Goal: Task Accomplishment & Management: Manage account settings

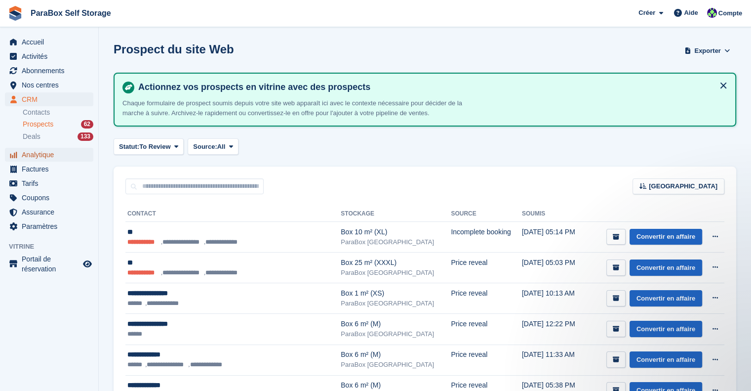
click at [40, 159] on span "Analytique" at bounding box center [51, 155] width 59 height 14
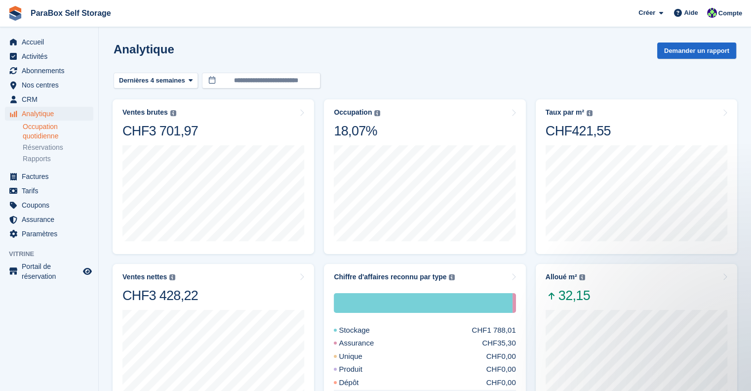
click at [48, 135] on link "Occupation quotidienne" at bounding box center [58, 131] width 71 height 19
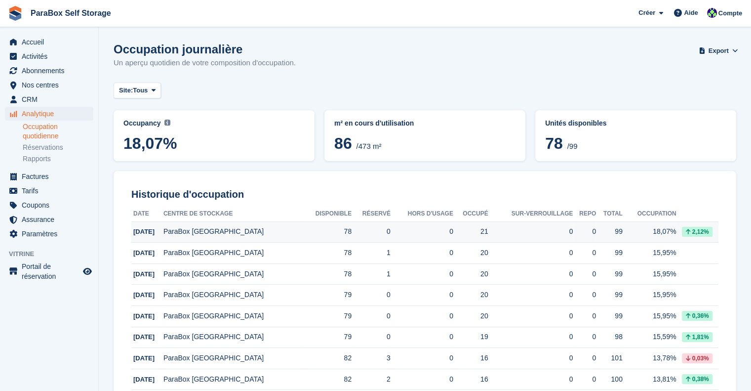
click at [522, 227] on div "0" at bounding box center [530, 231] width 85 height 10
click at [48, 132] on link "Occupation quotidienne" at bounding box center [58, 131] width 71 height 19
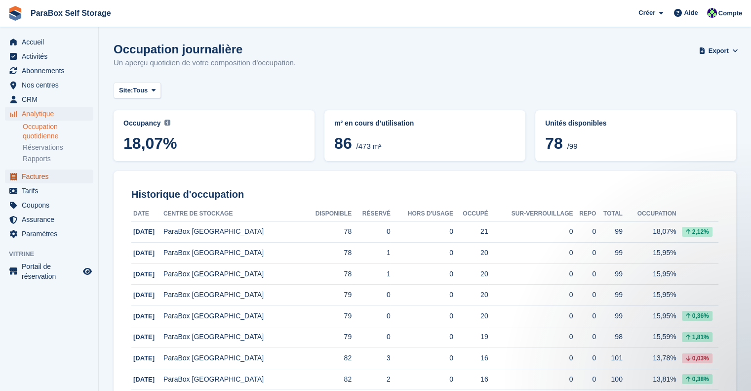
click at [45, 175] on span "Factures" at bounding box center [51, 176] width 59 height 14
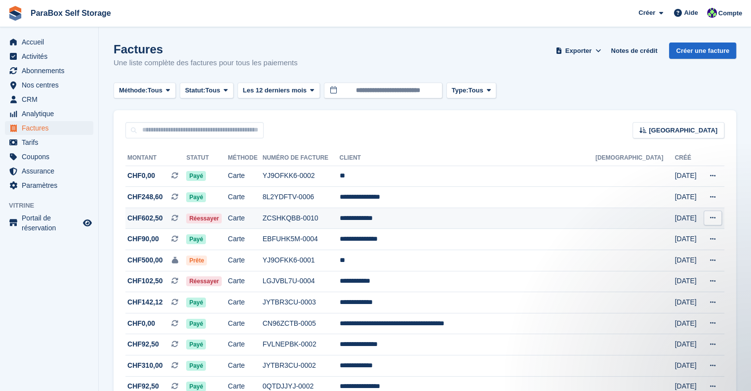
click at [468, 219] on td "**********" at bounding box center [467, 217] width 256 height 21
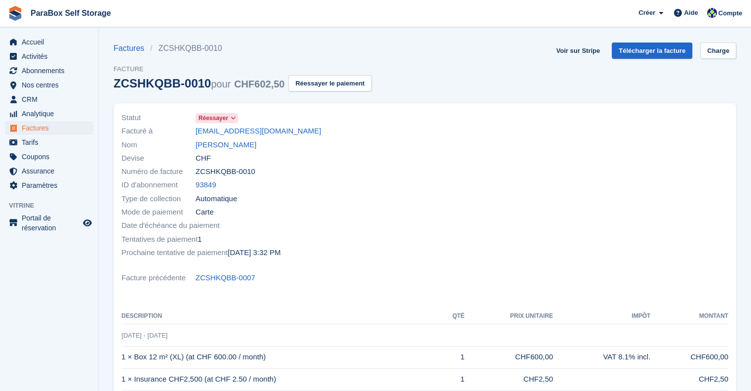
drag, startPoint x: 223, startPoint y: 140, endPoint x: 251, endPoint y: 143, distance: 28.3
click at [223, 140] on link "Gisela Vargas" at bounding box center [226, 144] width 61 height 11
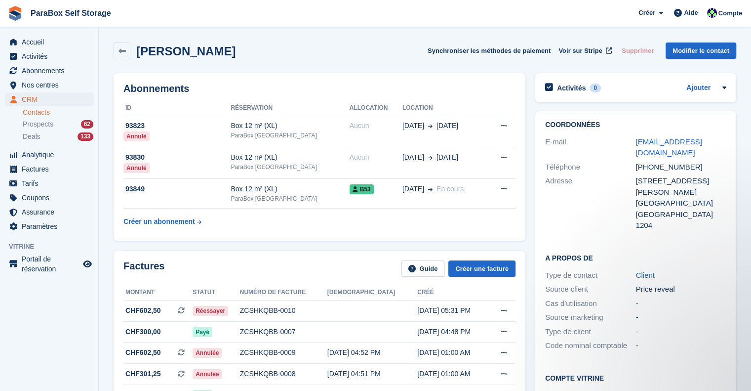
drag, startPoint x: 650, startPoint y: 154, endPoint x: 632, endPoint y: 141, distance: 22.0
click at [632, 141] on div "E-mail info@wellnessonlygeneva.ch" at bounding box center [635, 147] width 181 height 25
copy div "info@wellnessonlygeneva.ch"
click at [40, 111] on link "Contacts" at bounding box center [58, 112] width 71 height 9
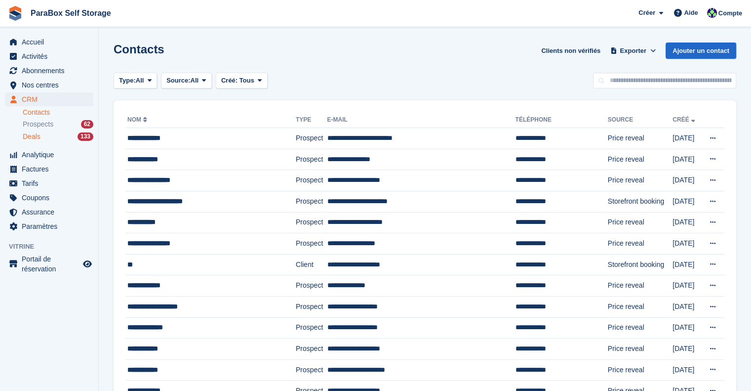
click at [41, 139] on div "Deals 133" at bounding box center [58, 136] width 71 height 9
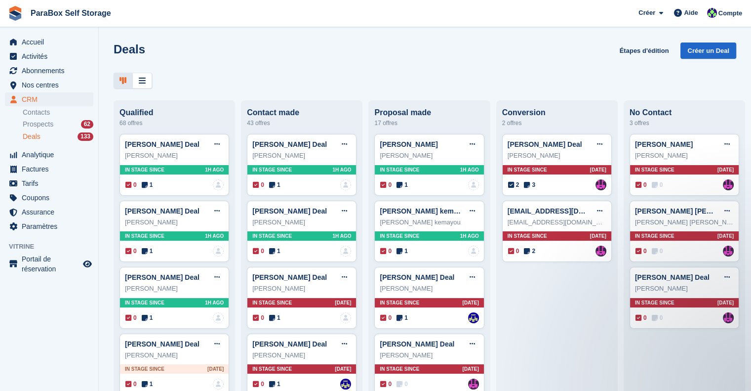
click at [44, 135] on div "Deals 133" at bounding box center [58, 136] width 71 height 9
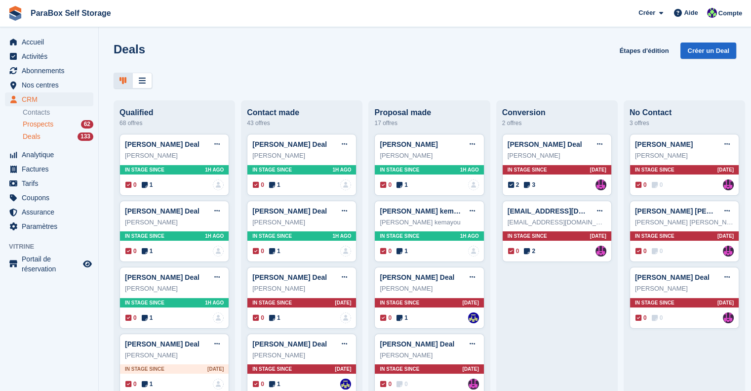
click at [38, 126] on span "Prospects" at bounding box center [38, 123] width 31 height 9
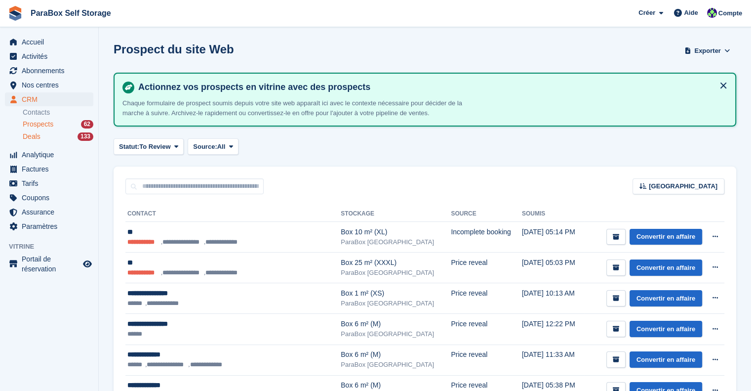
click at [47, 139] on div "Deals 133" at bounding box center [58, 136] width 71 height 9
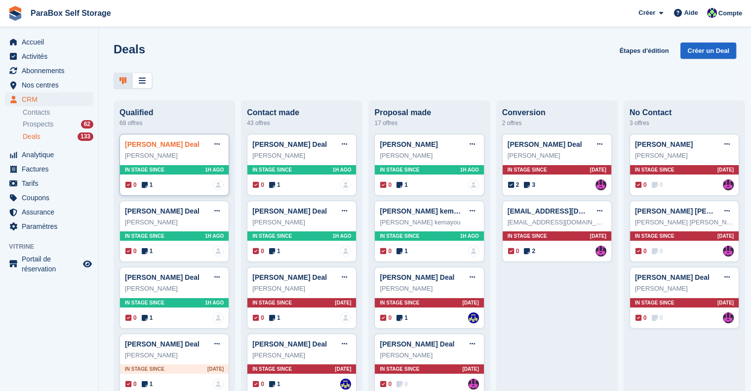
click at [152, 144] on link "Blandine Riou Deal" at bounding box center [162, 144] width 75 height 8
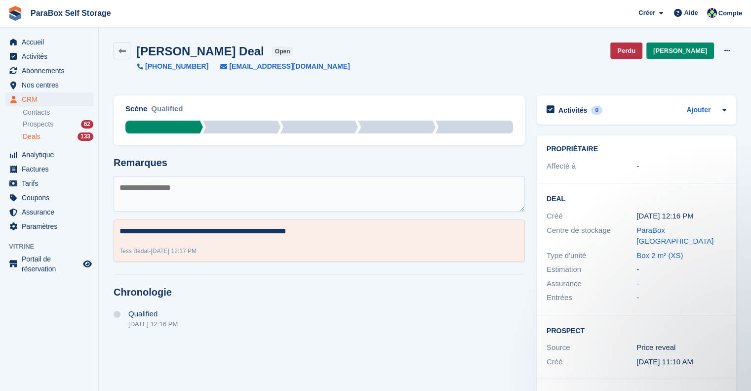
click at [175, 193] on textarea at bounding box center [319, 194] width 411 height 36
type textarea "*"
click at [224, 187] on textarea "**********" at bounding box center [319, 194] width 411 height 36
type textarea "**********"
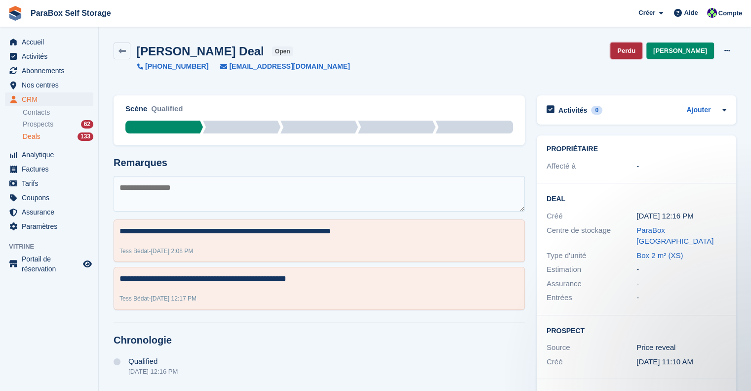
click at [642, 53] on link "Perdu" at bounding box center [626, 50] width 32 height 16
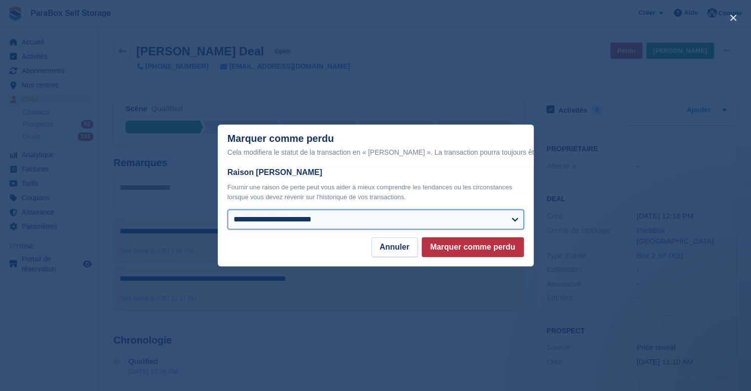
click at [331, 220] on select "**********" at bounding box center [376, 219] width 296 height 20
select select "**********"
click at [228, 210] on select "**********" at bounding box center [376, 219] width 296 height 20
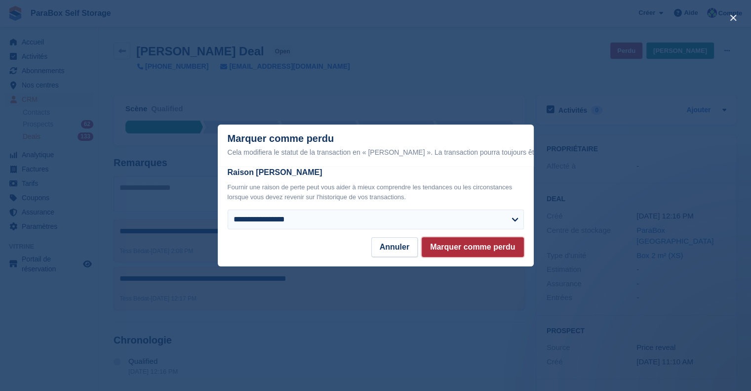
click at [455, 248] on button "Marquer comme perdu" at bounding box center [473, 247] width 102 height 20
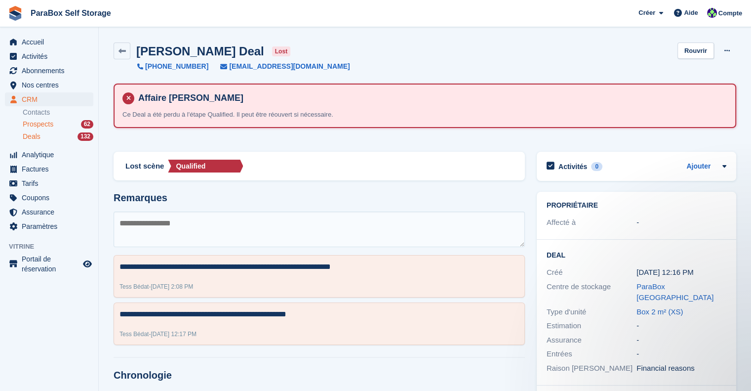
click at [38, 128] on span "Prospects" at bounding box center [38, 123] width 31 height 9
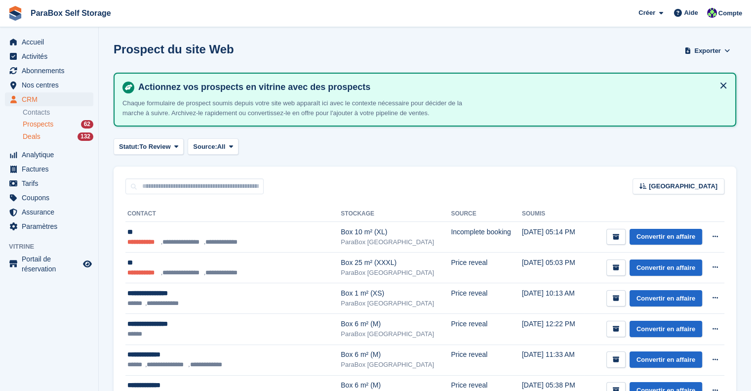
click at [28, 132] on span "Deals" at bounding box center [32, 136] width 18 height 9
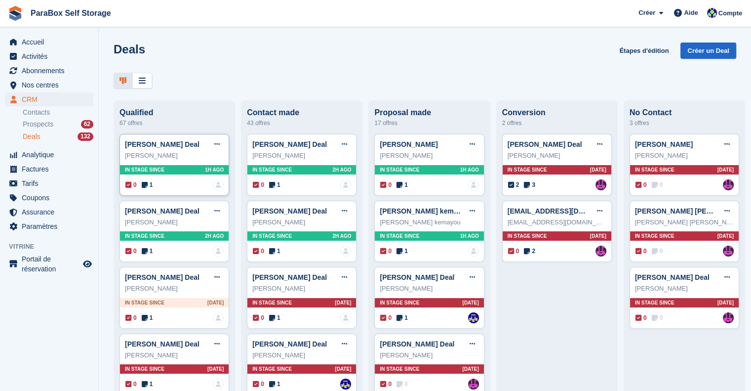
click at [143, 185] on icon at bounding box center [145, 184] width 6 height 7
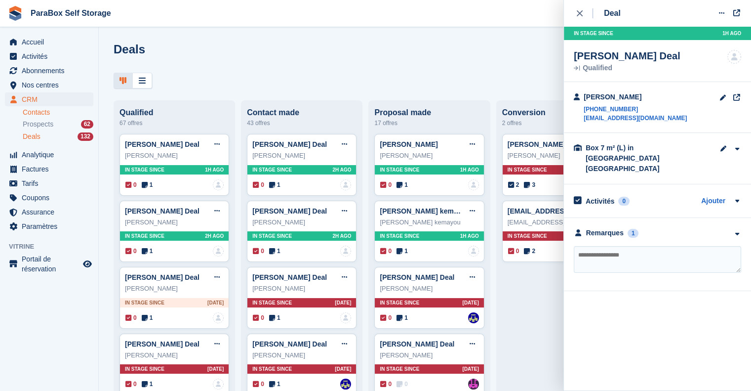
click at [44, 112] on link "Contacts" at bounding box center [58, 112] width 71 height 9
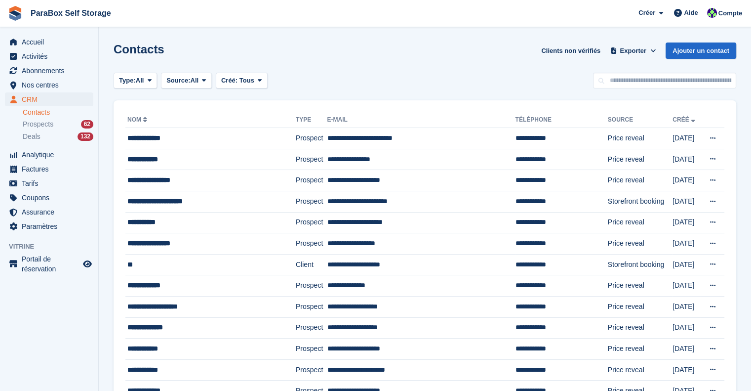
click at [38, 110] on link "Contacts" at bounding box center [58, 112] width 71 height 9
click at [45, 126] on span "Prospects" at bounding box center [38, 123] width 31 height 9
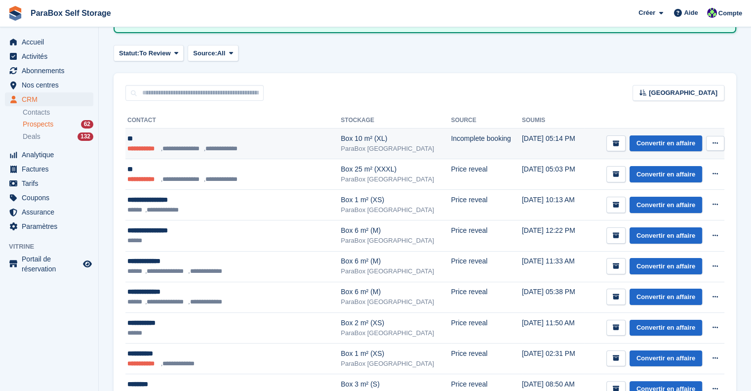
scroll to position [99, 0]
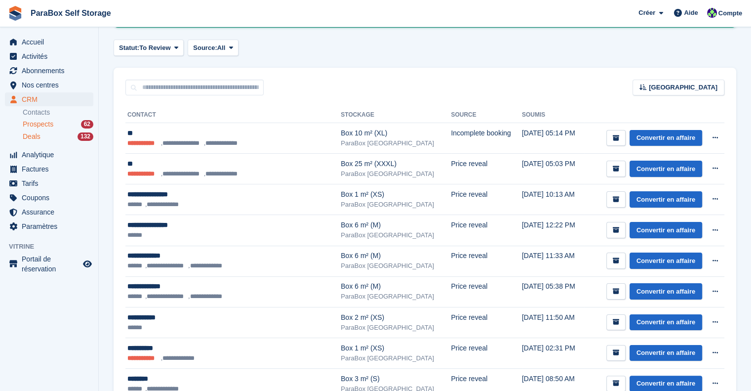
click at [49, 136] on div "Deals 132" at bounding box center [58, 136] width 71 height 9
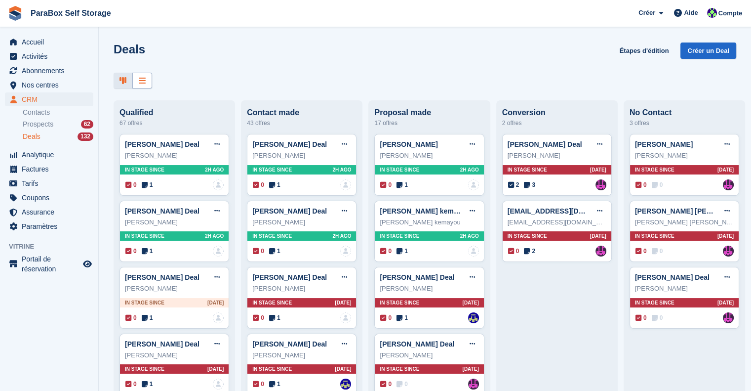
click at [142, 86] on div at bounding box center [142, 81] width 20 height 16
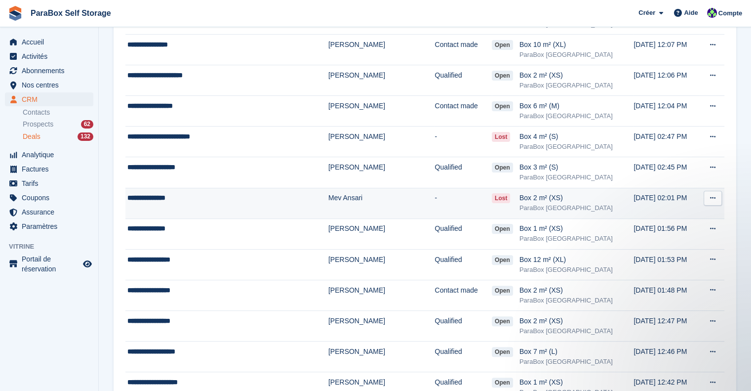
scroll to position [296, 0]
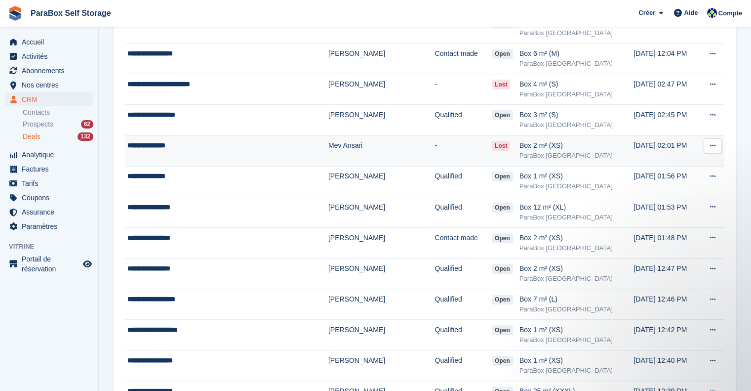
click at [399, 151] on td "Mev Ansari" at bounding box center [381, 150] width 107 height 31
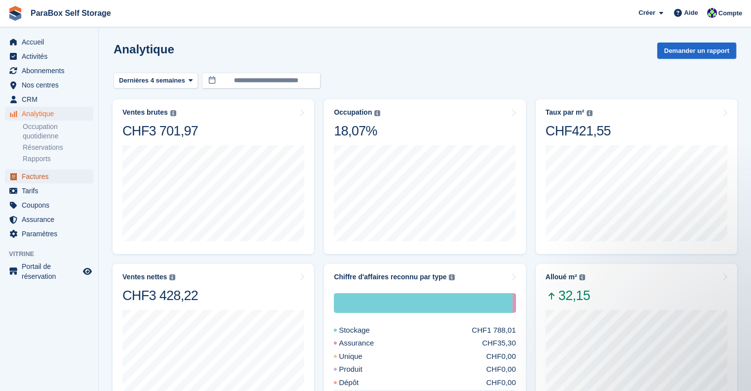
drag, startPoint x: 37, startPoint y: 174, endPoint x: 56, endPoint y: 171, distance: 19.4
click at [37, 174] on span "Factures" at bounding box center [51, 176] width 59 height 14
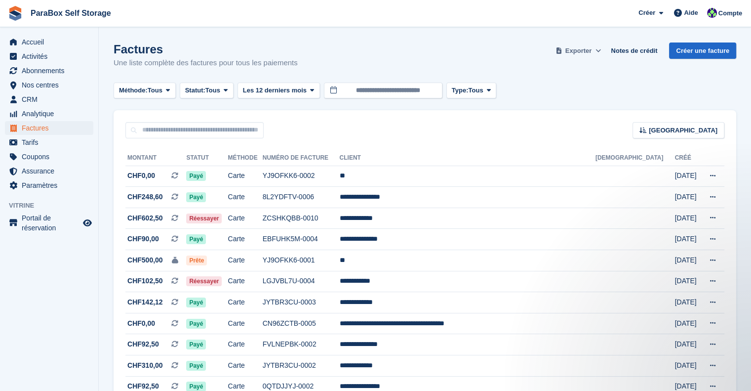
click at [561, 51] on icon at bounding box center [558, 50] width 5 height 6
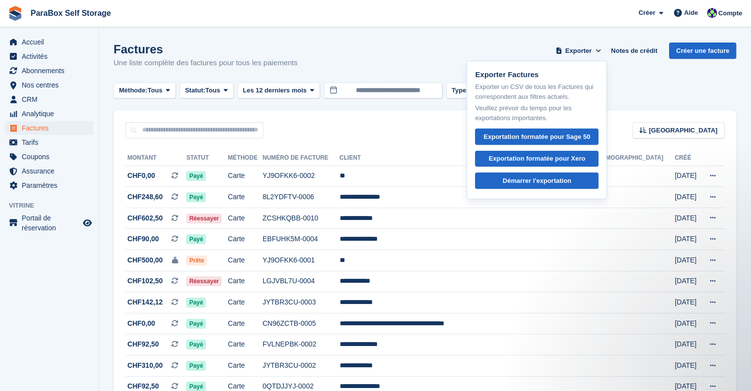
click at [675, 179] on td "[DATE]" at bounding box center [688, 175] width 26 height 21
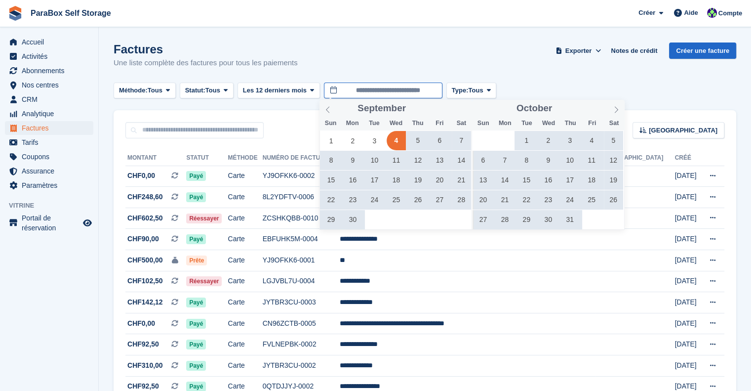
click at [344, 88] on input "**********" at bounding box center [383, 90] width 119 height 16
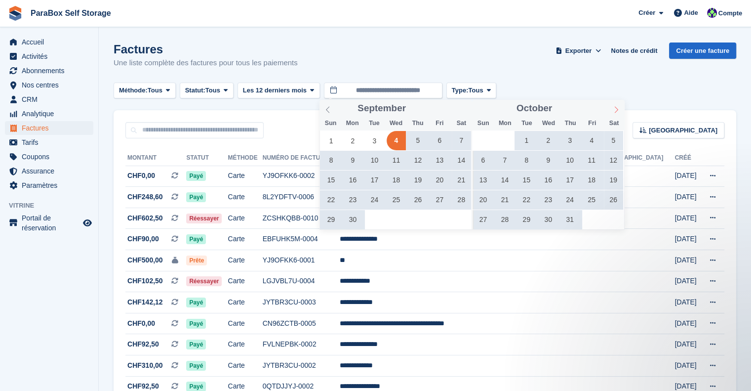
click at [618, 111] on icon at bounding box center [616, 109] width 7 height 7
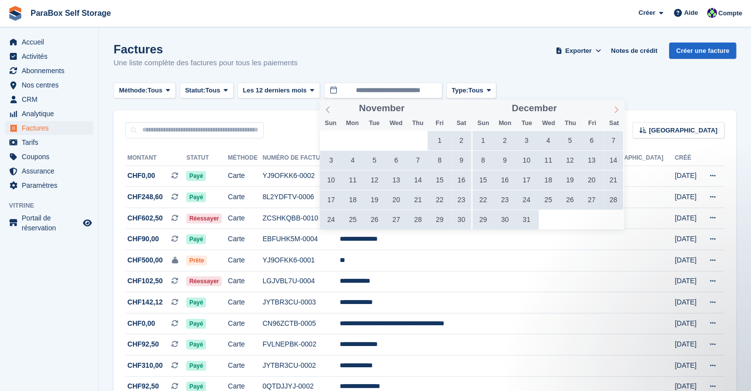
click at [618, 111] on icon at bounding box center [616, 109] width 7 height 7
type input "****"
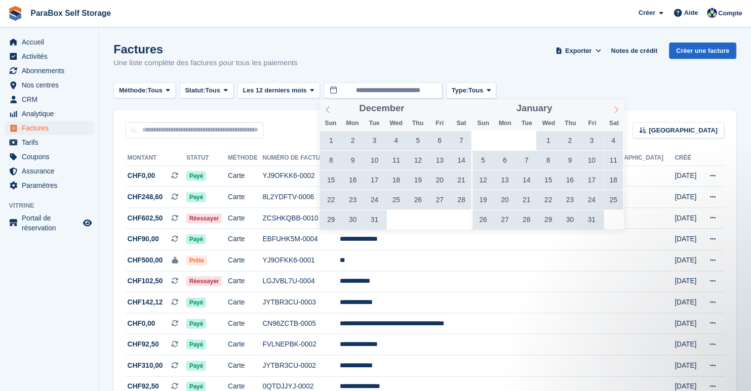
click at [618, 111] on icon at bounding box center [616, 109] width 7 height 7
type input "****"
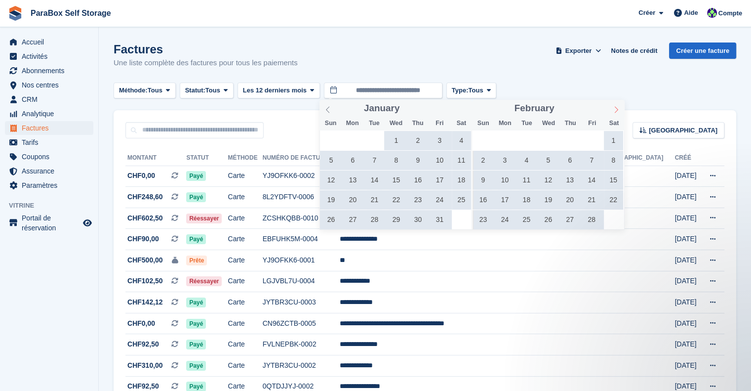
click at [618, 111] on icon at bounding box center [616, 109] width 7 height 7
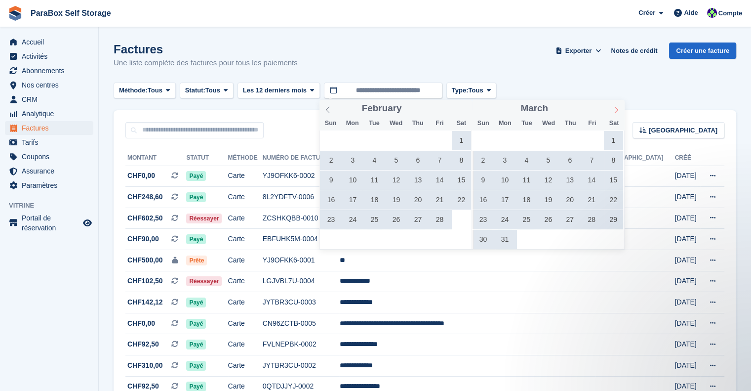
click at [618, 111] on icon at bounding box center [616, 109] width 7 height 7
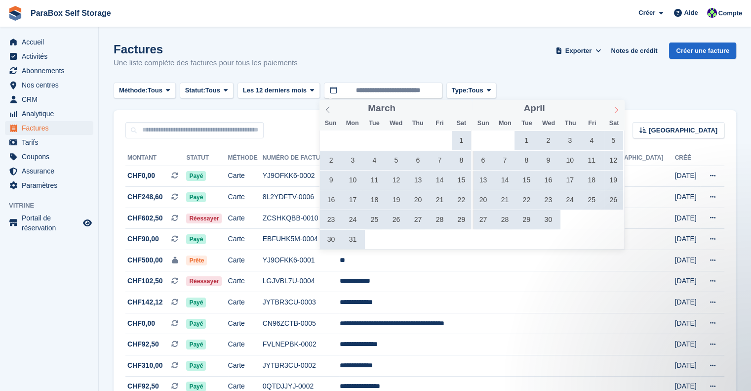
click at [618, 111] on icon at bounding box center [616, 109] width 7 height 7
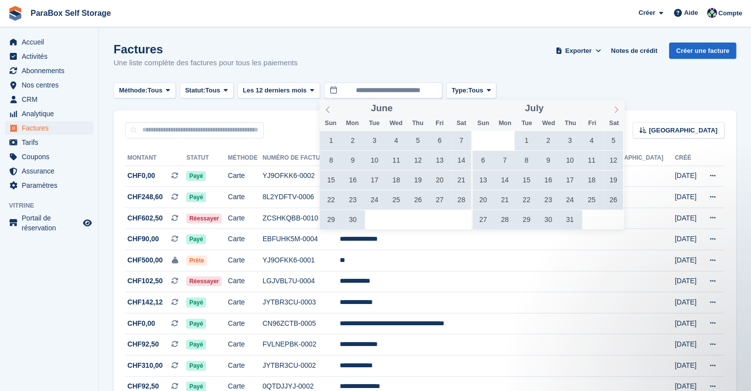
click at [618, 111] on icon at bounding box center [616, 109] width 7 height 7
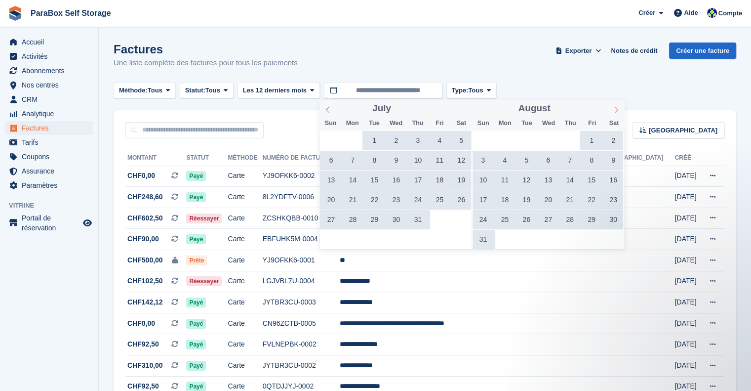
click at [618, 111] on icon at bounding box center [616, 109] width 7 height 7
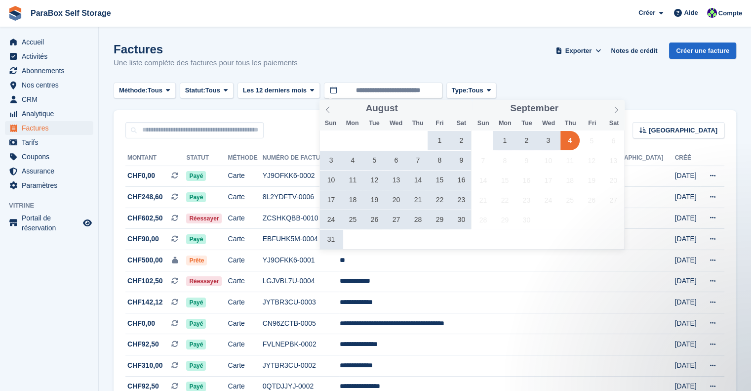
click at [439, 219] on span "29" at bounding box center [439, 219] width 19 height 19
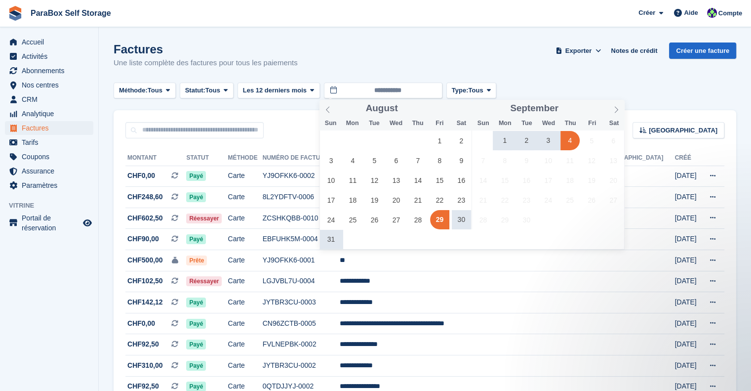
click at [571, 140] on span "4" at bounding box center [569, 140] width 19 height 19
type input "**********"
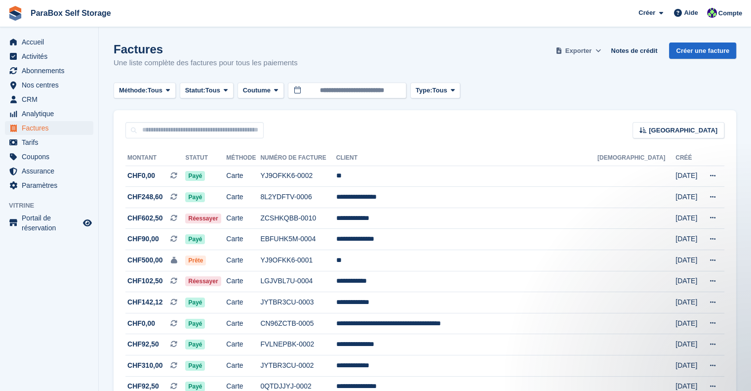
click at [592, 51] on span "Exporter" at bounding box center [578, 51] width 26 height 10
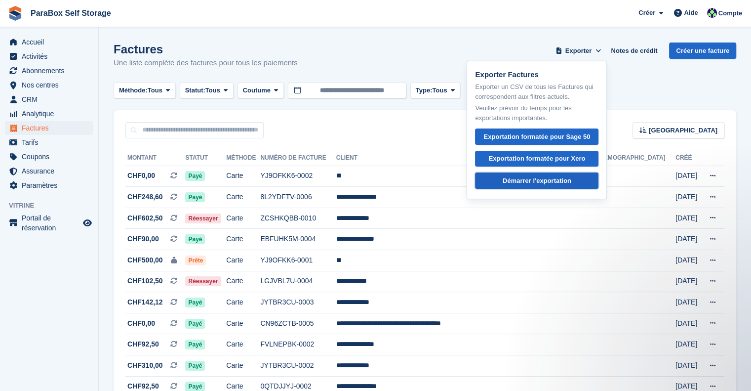
click at [542, 179] on div "Démarrer l'exportation" at bounding box center [537, 181] width 69 height 10
click at [474, 52] on div "Factures Une liste complète des factures pour tous les paiements Exporter Expor…" at bounding box center [425, 61] width 623 height 38
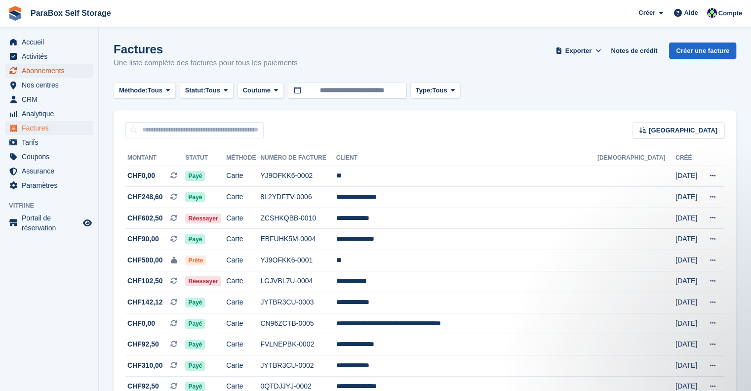
click at [65, 75] on span "Abonnements" at bounding box center [51, 71] width 59 height 14
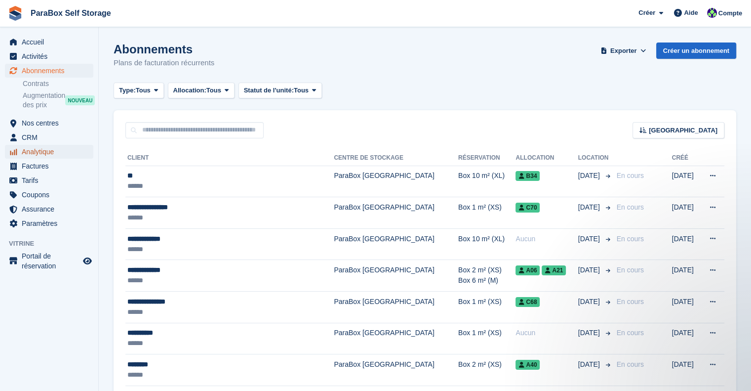
click at [41, 150] on span "Analytique" at bounding box center [51, 152] width 59 height 14
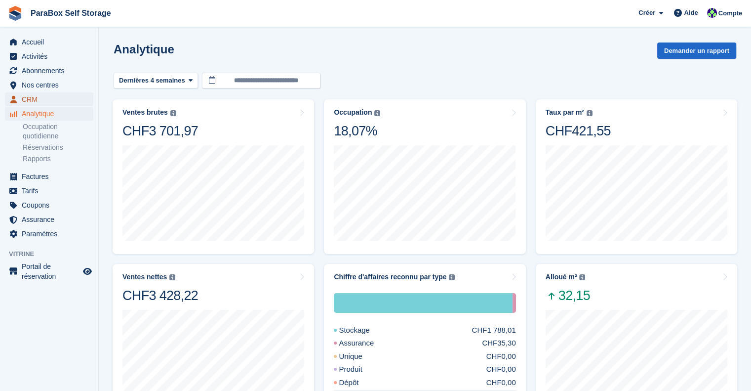
click at [42, 102] on span "CRM" at bounding box center [51, 99] width 59 height 14
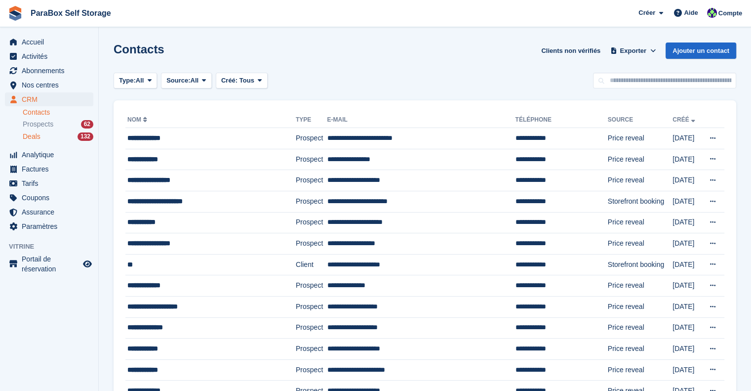
click at [54, 141] on link "Deals 132" at bounding box center [58, 136] width 71 height 10
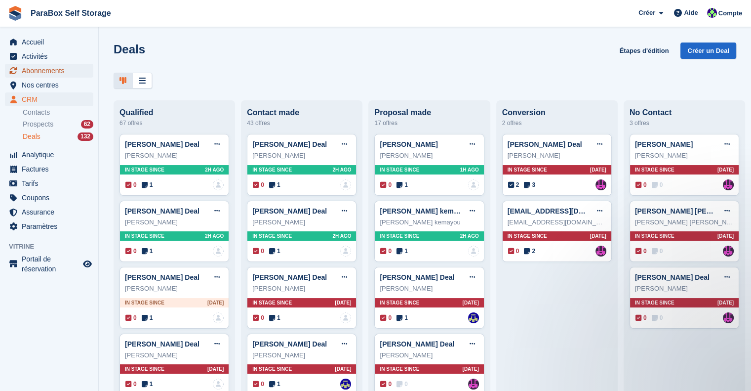
click at [57, 74] on span "Abonnements" at bounding box center [51, 71] width 59 height 14
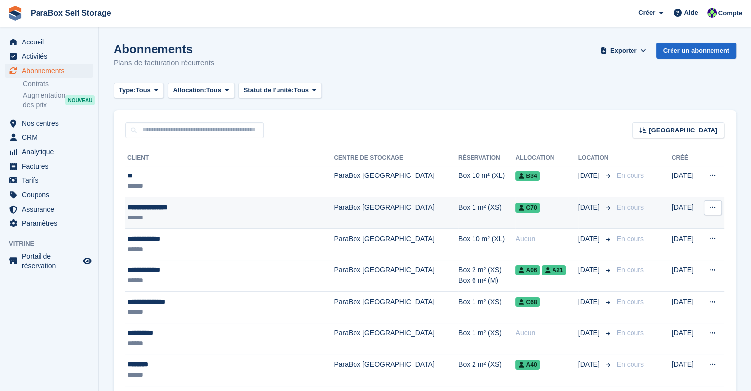
scroll to position [49, 0]
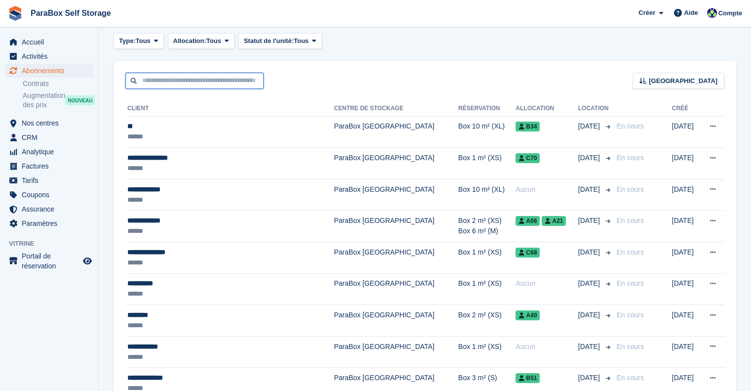
click at [194, 84] on input "text" at bounding box center [194, 81] width 138 height 16
type input "****"
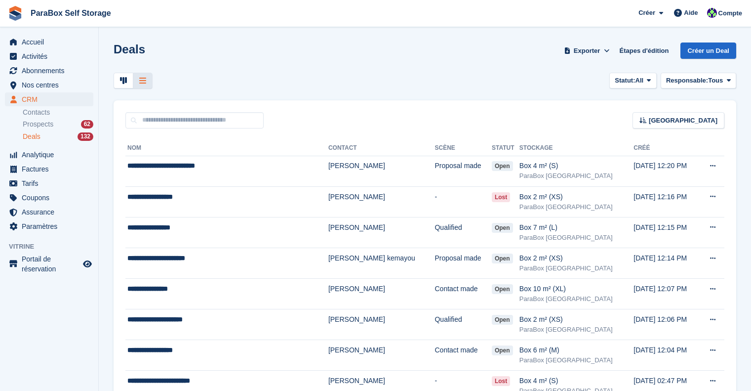
scroll to position [296, 0]
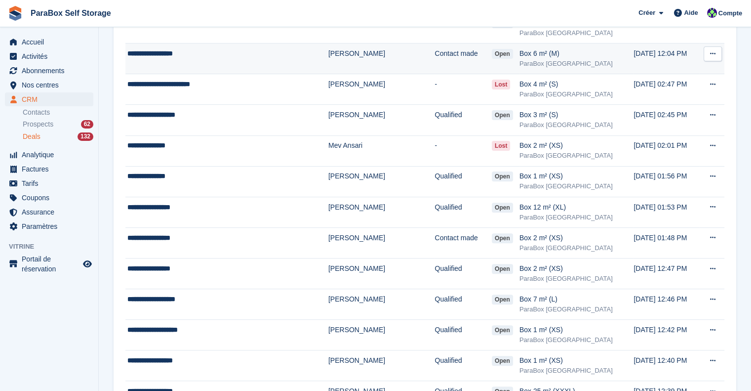
click at [272, 65] on td "**********" at bounding box center [226, 58] width 203 height 31
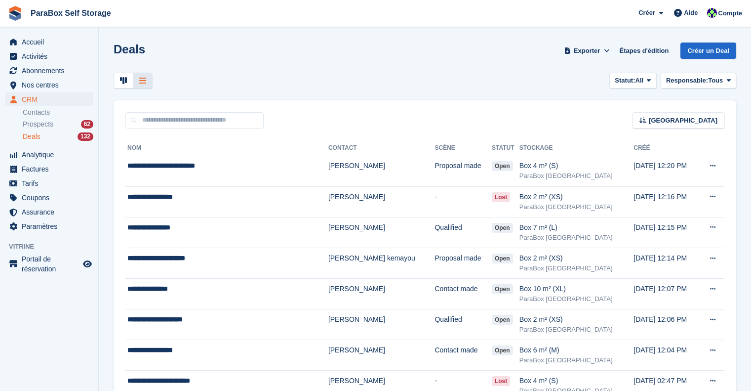
scroll to position [296, 0]
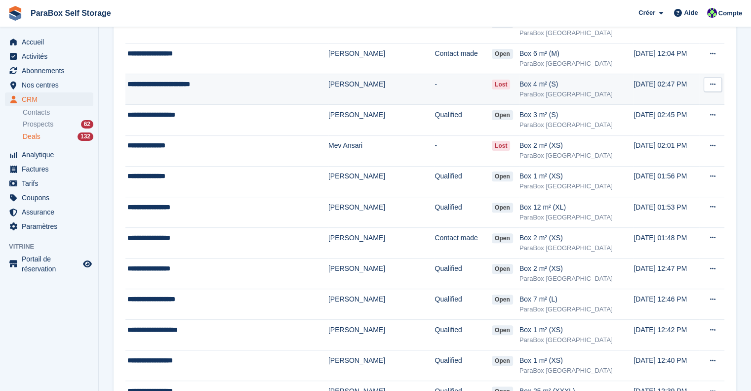
click at [237, 99] on td "**********" at bounding box center [226, 89] width 203 height 31
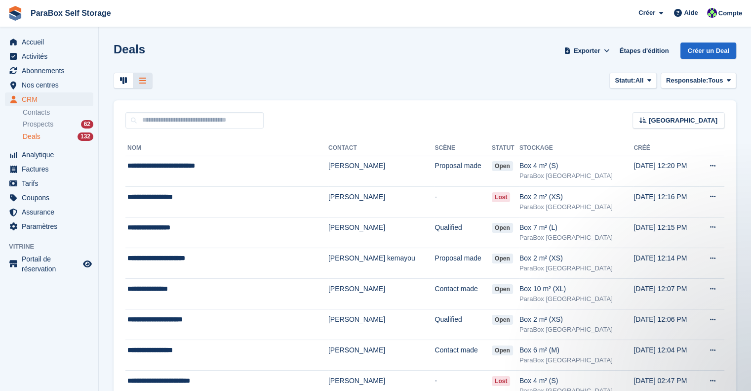
click at [230, 100] on div "Trier Sort by Date de création Créé (le plus ancien en premier) Créé (le plus r…" at bounding box center [425, 114] width 623 height 28
click at [209, 123] on input "text" at bounding box center [194, 120] width 138 height 16
type input "*****"
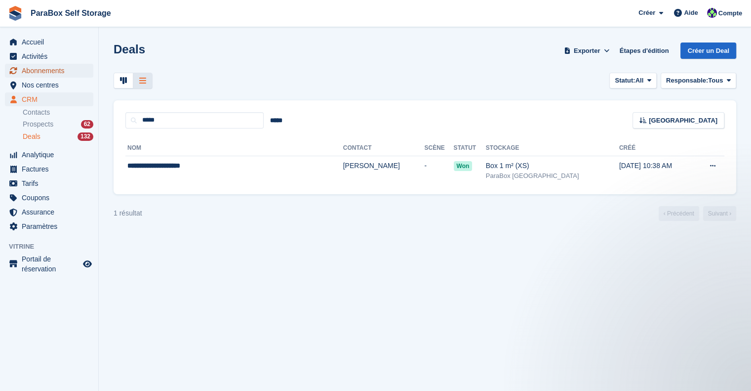
click at [64, 69] on span "Abonnements" at bounding box center [51, 71] width 59 height 14
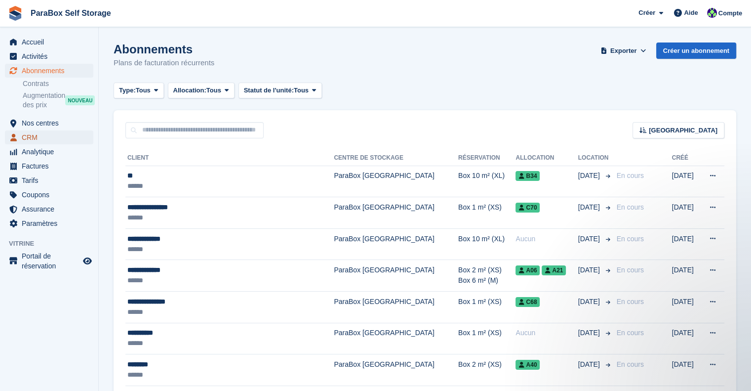
click at [35, 133] on span "CRM" at bounding box center [51, 137] width 59 height 14
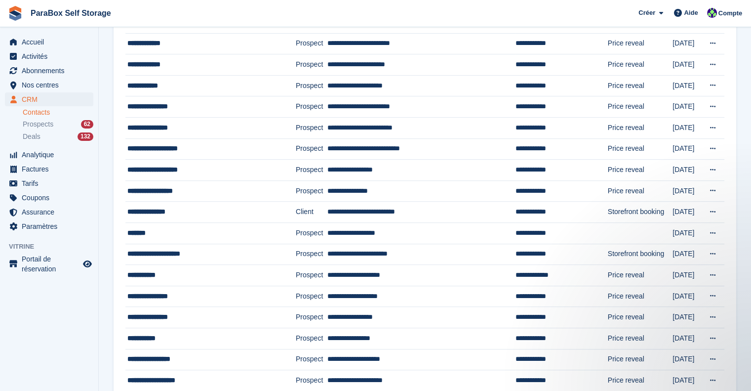
click at [75, 344] on aside "Accueil Activités Abonnements Abonnements Abonnements Contrats Augmentation des…" at bounding box center [49, 197] width 98 height 341
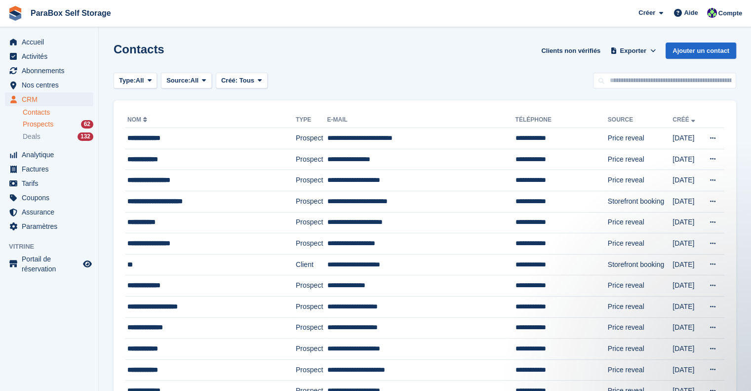
click at [32, 123] on span "Prospects" at bounding box center [38, 123] width 31 height 9
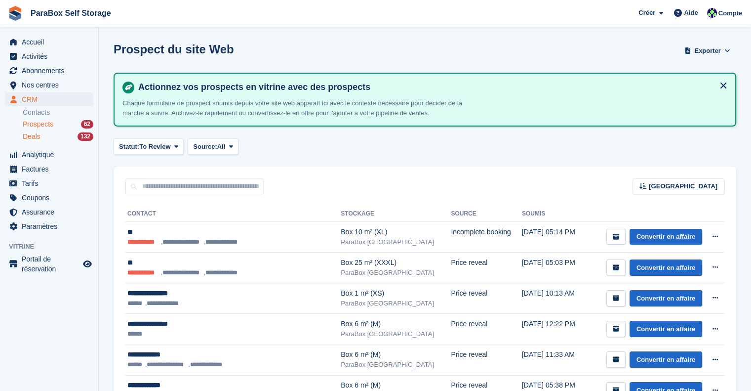
click at [43, 133] on div "Deals 132" at bounding box center [58, 136] width 71 height 9
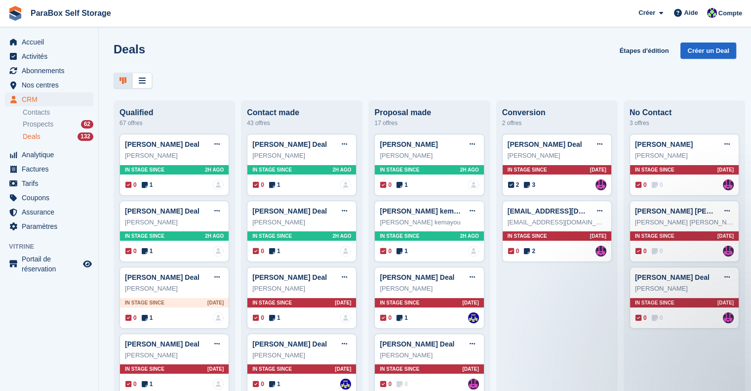
scroll to position [2394, 0]
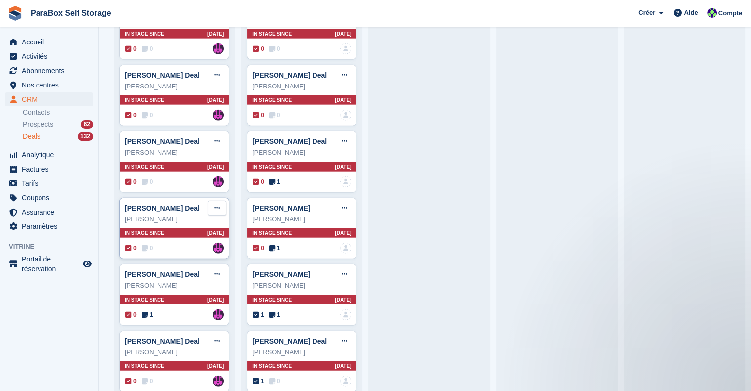
click at [215, 204] on icon at bounding box center [216, 207] width 5 height 6
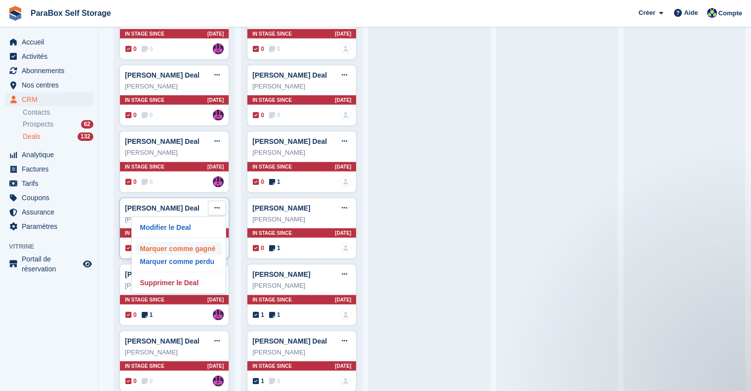
click at [206, 242] on p "Marquer comme gagné" at bounding box center [179, 248] width 86 height 13
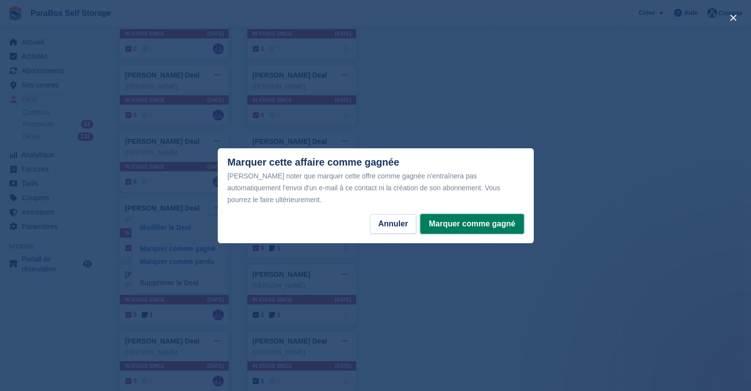
click at [454, 214] on button "Marquer comme gagné" at bounding box center [471, 224] width 103 height 20
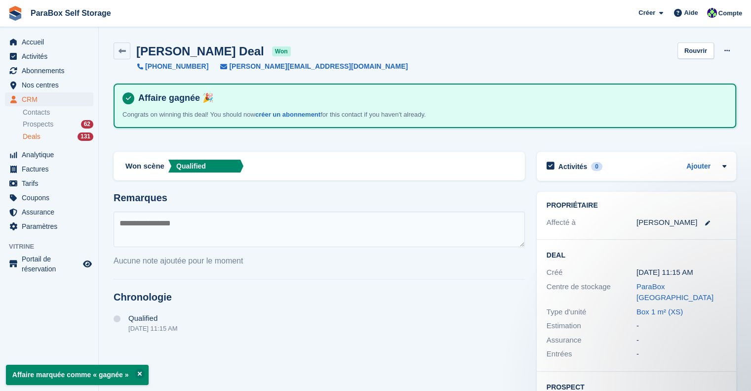
click at [43, 132] on div "Deals 131" at bounding box center [58, 136] width 71 height 9
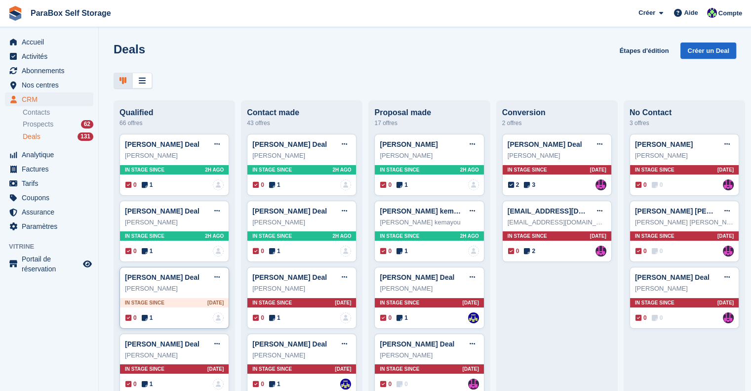
click at [146, 317] on icon at bounding box center [145, 317] width 6 height 7
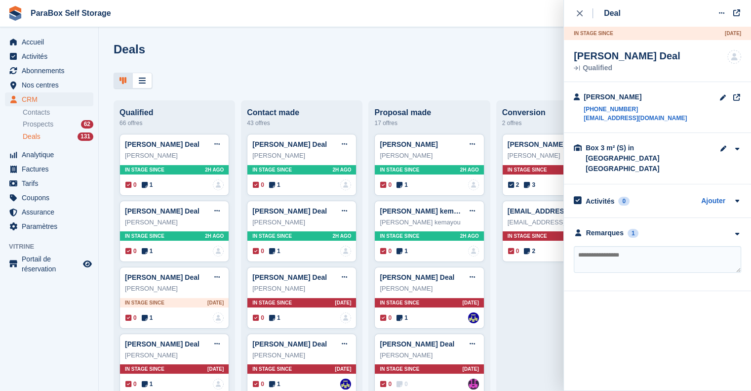
click at [603, 218] on div "**********" at bounding box center [657, 254] width 187 height 73
click at [609, 228] on div "Remarques" at bounding box center [605, 233] width 38 height 10
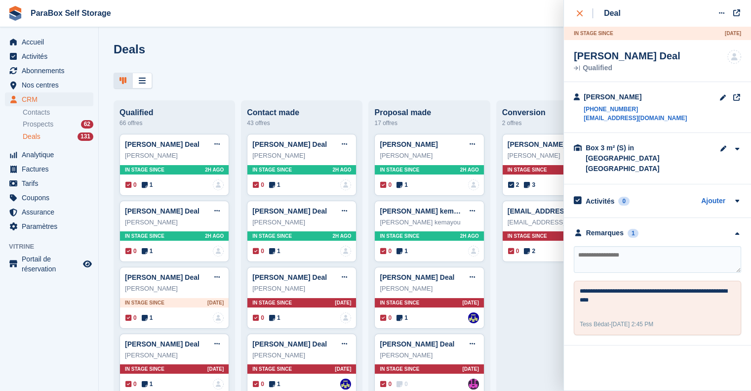
click at [581, 17] on div "close" at bounding box center [585, 13] width 16 height 10
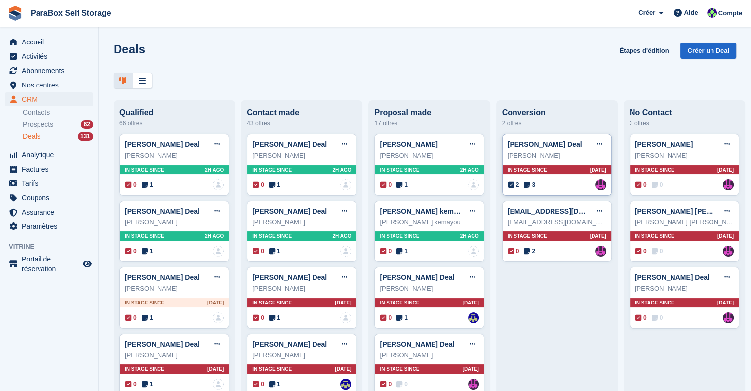
click at [531, 185] on div "2 3 Attribué à Paul Wolfson" at bounding box center [557, 184] width 98 height 11
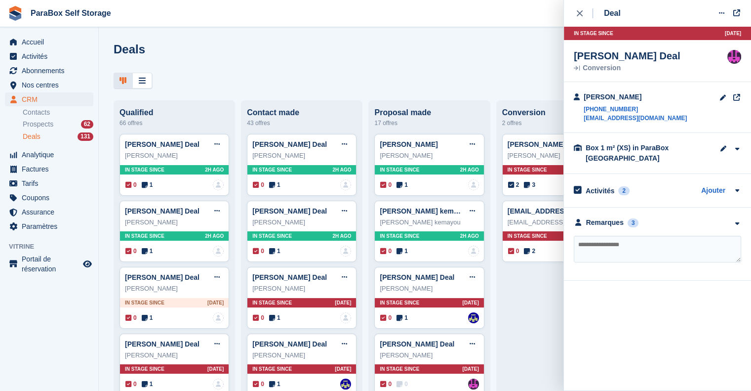
click at [594, 216] on div "**********" at bounding box center [657, 243] width 187 height 73
click at [595, 219] on div "Remarques" at bounding box center [605, 222] width 38 height 10
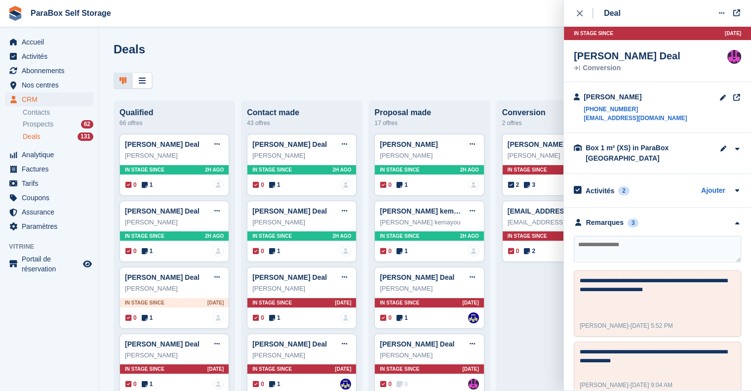
click at [517, 85] on div at bounding box center [425, 81] width 623 height 16
click at [582, 12] on icon "close" at bounding box center [580, 13] width 6 height 6
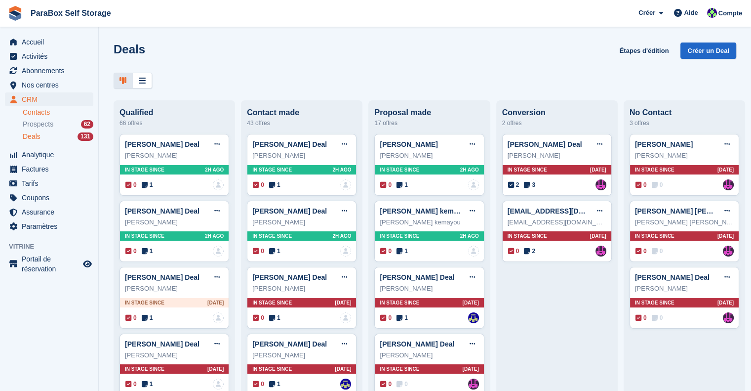
click at [59, 114] on link "Contacts" at bounding box center [58, 112] width 71 height 9
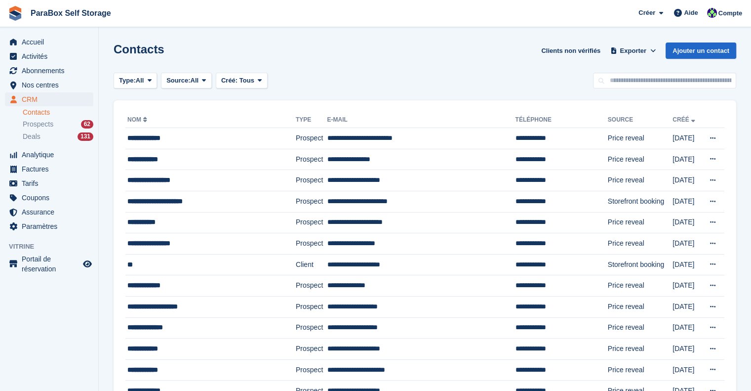
click at [51, 129] on li "Prospects 62" at bounding box center [61, 124] width 76 height 11
click at [54, 125] on div "Prospects 62" at bounding box center [58, 123] width 71 height 9
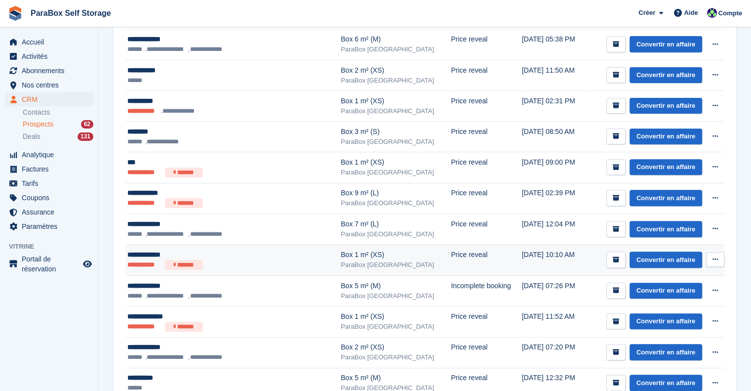
scroll to position [49, 0]
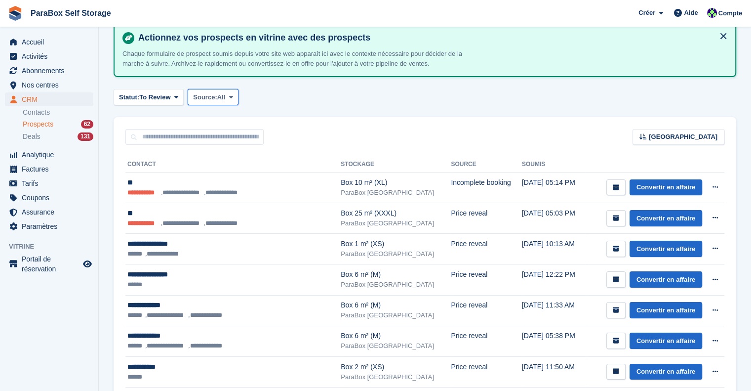
click at [203, 98] on span "Source:" at bounding box center [205, 97] width 24 height 10
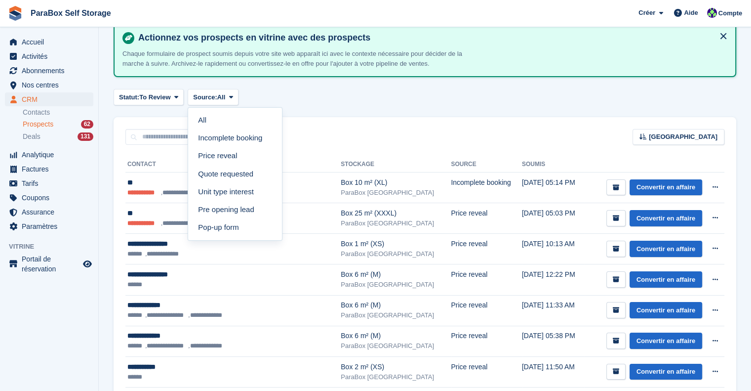
click at [323, 97] on div "Statut: To Review All Archived To Review Source: All All Incomplete booking Pri…" at bounding box center [425, 97] width 623 height 16
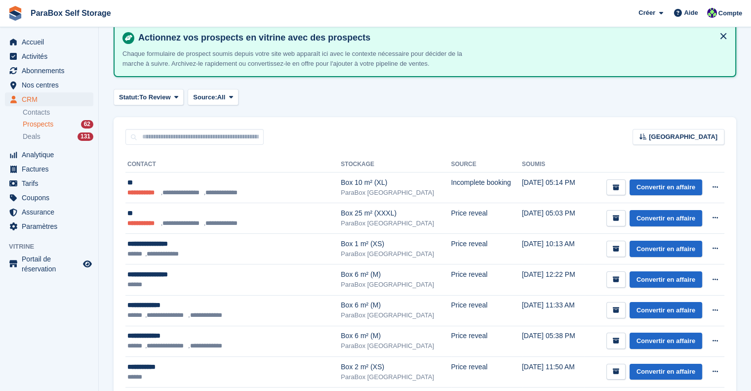
click at [150, 94] on span "To Review" at bounding box center [154, 97] width 31 height 10
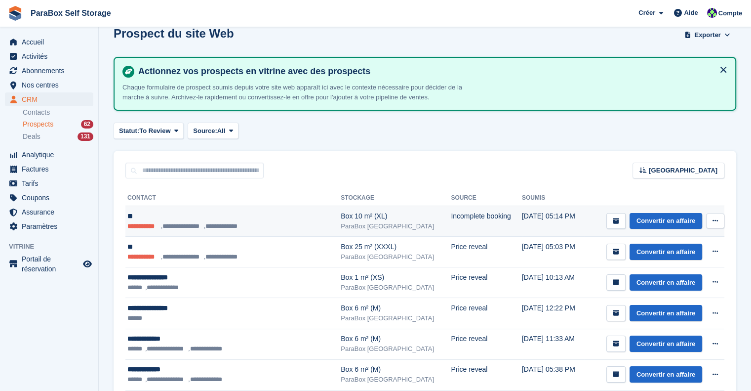
scroll to position [0, 0]
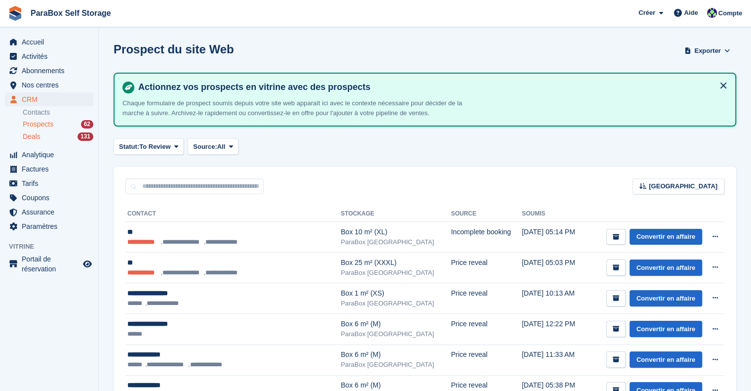
click at [45, 132] on div "Deals 131" at bounding box center [58, 136] width 71 height 9
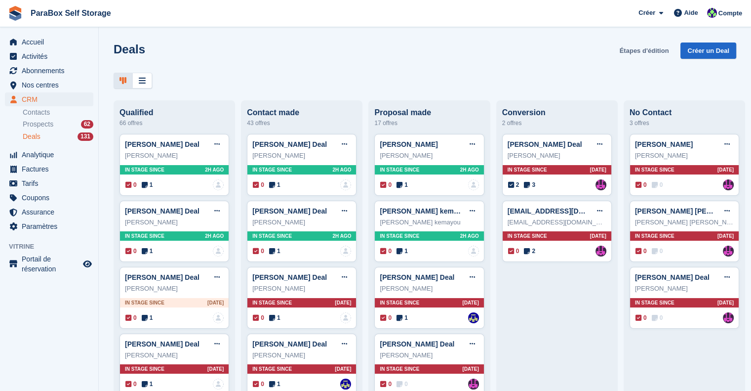
click at [627, 45] on link "Étapes d'édition" at bounding box center [644, 50] width 57 height 16
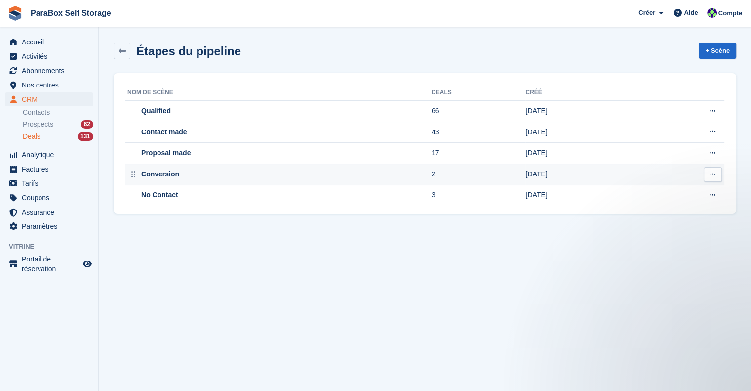
click at [156, 173] on div "Conversion" at bounding box center [159, 174] width 40 height 10
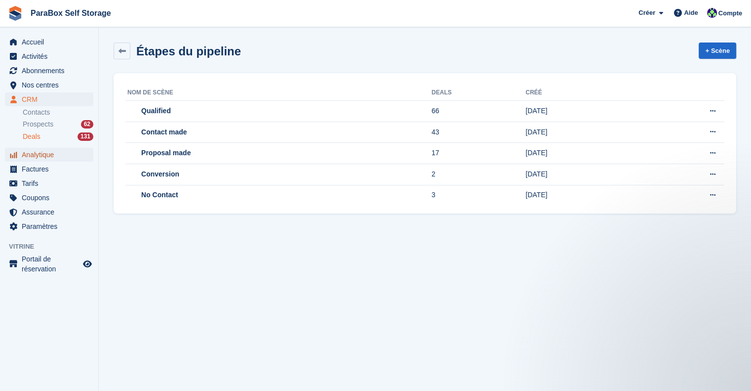
click at [56, 156] on span "Analytique" at bounding box center [51, 155] width 59 height 14
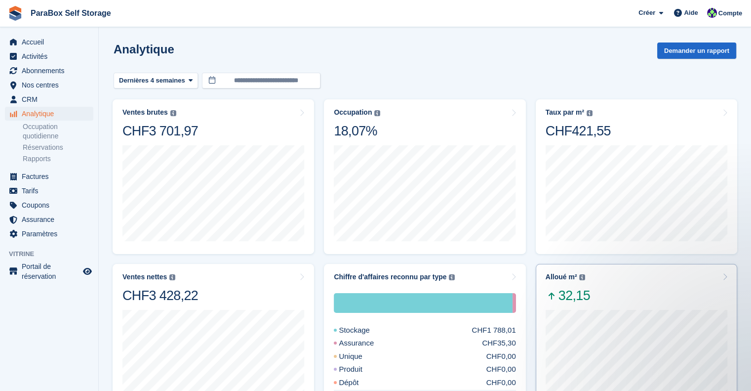
click at [578, 275] on div "Alloué m² Variation totale de la superficie allouée entre le début et la fin de…" at bounding box center [566, 277] width 40 height 8
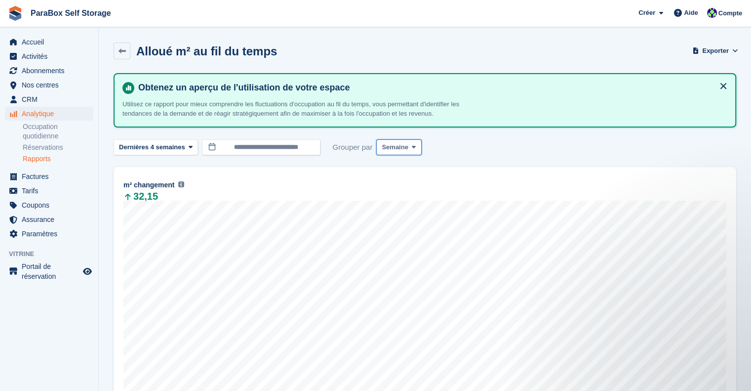
click at [389, 154] on button "Semaine" at bounding box center [398, 147] width 45 height 16
click at [391, 164] on link "Jour" at bounding box center [424, 170] width 86 height 18
click at [309, 147] on input "**********" at bounding box center [261, 147] width 119 height 16
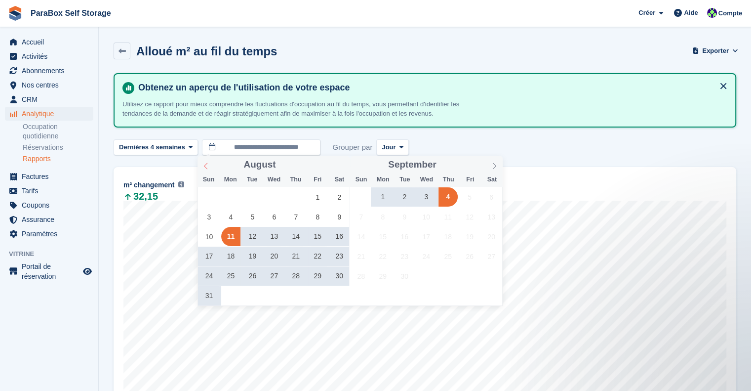
click at [209, 165] on icon at bounding box center [205, 165] width 7 height 7
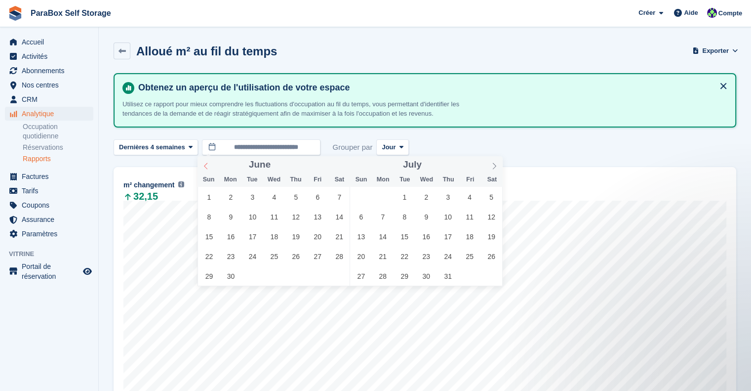
click at [209, 165] on icon at bounding box center [205, 165] width 7 height 7
click at [362, 197] on span "1" at bounding box center [361, 196] width 19 height 19
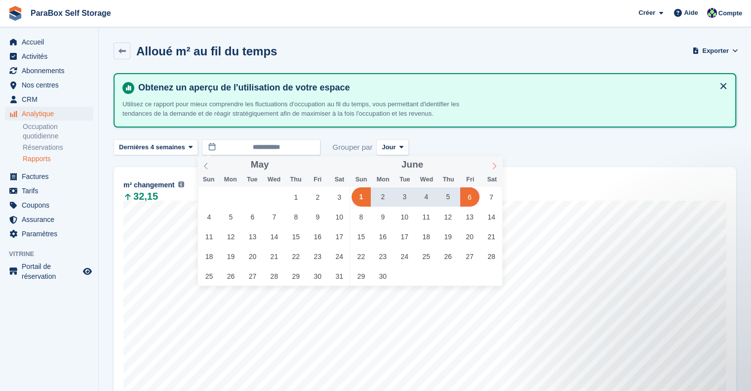
click at [490, 165] on span at bounding box center [494, 164] width 17 height 17
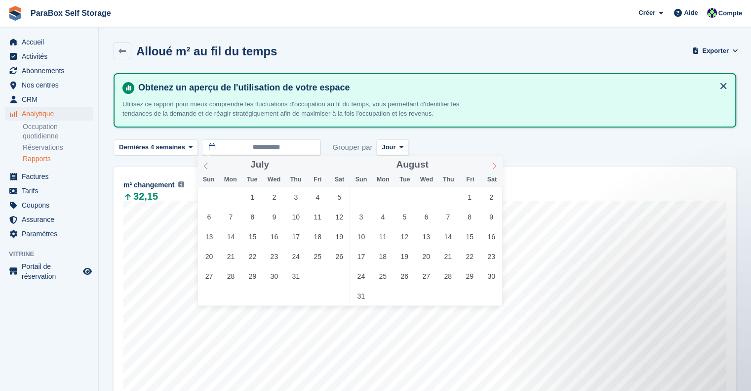
click at [490, 165] on span at bounding box center [494, 164] width 17 height 17
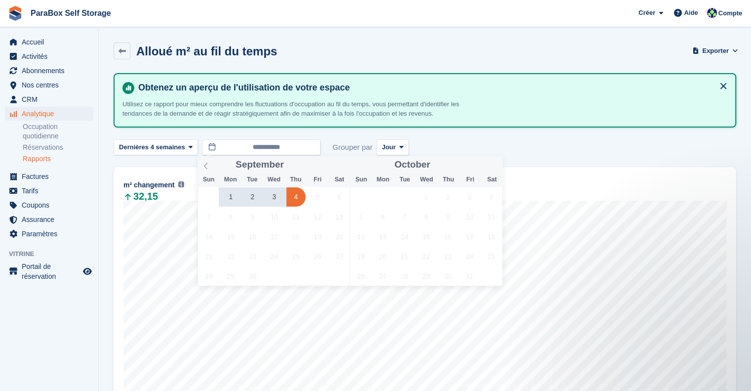
click at [298, 197] on span "4" at bounding box center [295, 196] width 19 height 19
type input "**********"
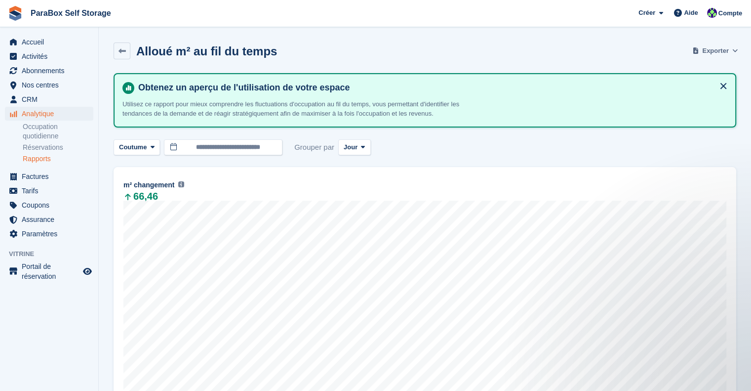
click at [708, 55] on span "Exporter" at bounding box center [715, 51] width 26 height 10
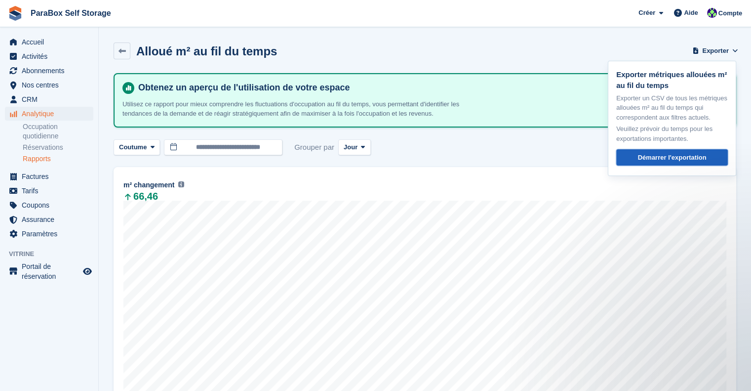
click at [686, 160] on div "Démarrer l'exportation" at bounding box center [672, 158] width 69 height 10
